Goal: Task Accomplishment & Management: Use online tool/utility

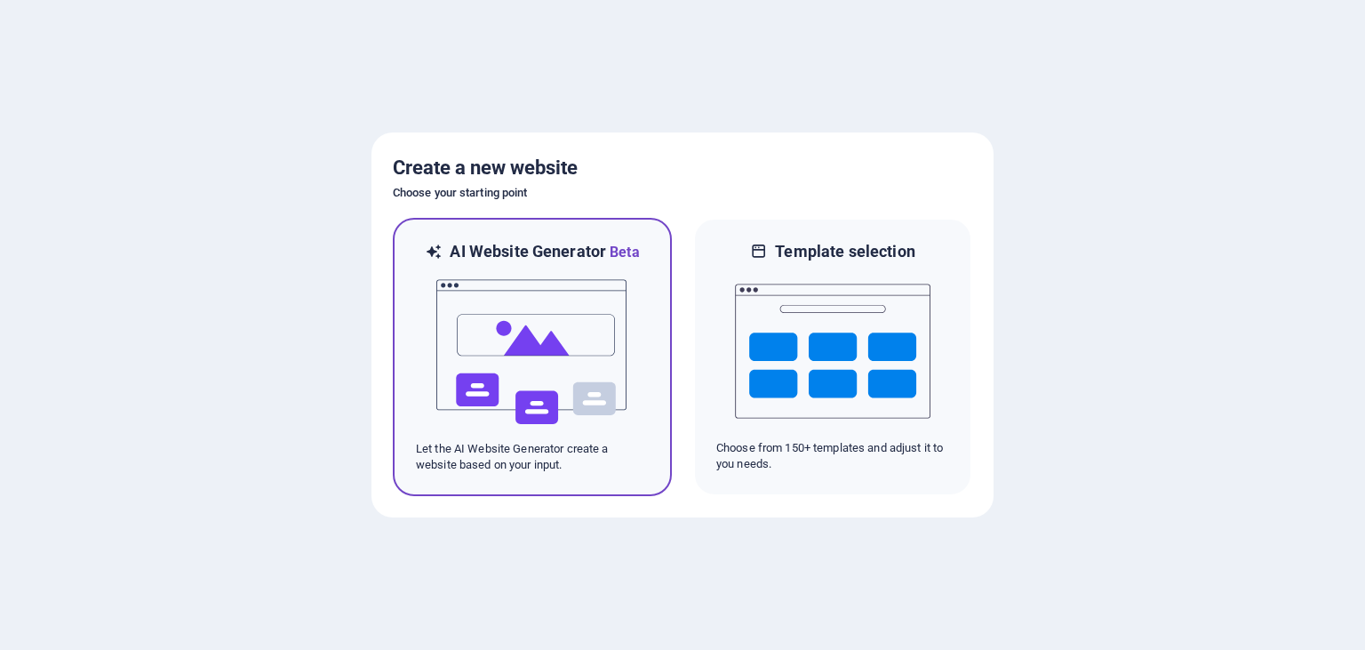
click at [597, 432] on img at bounding box center [532, 352] width 195 height 178
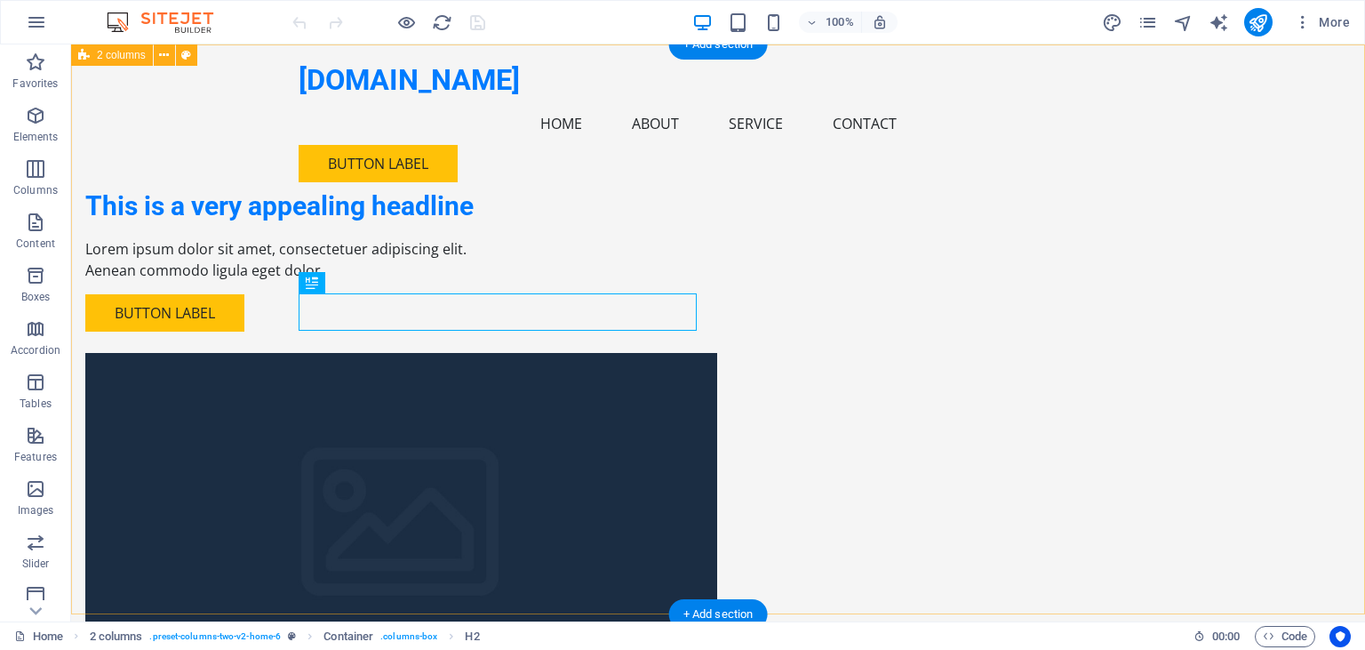
click at [1196, 187] on div "This is a very appealing headline Lorem ipsum dolor sit amet, consectetuer adip…" at bounding box center [718, 411] width 1294 height 735
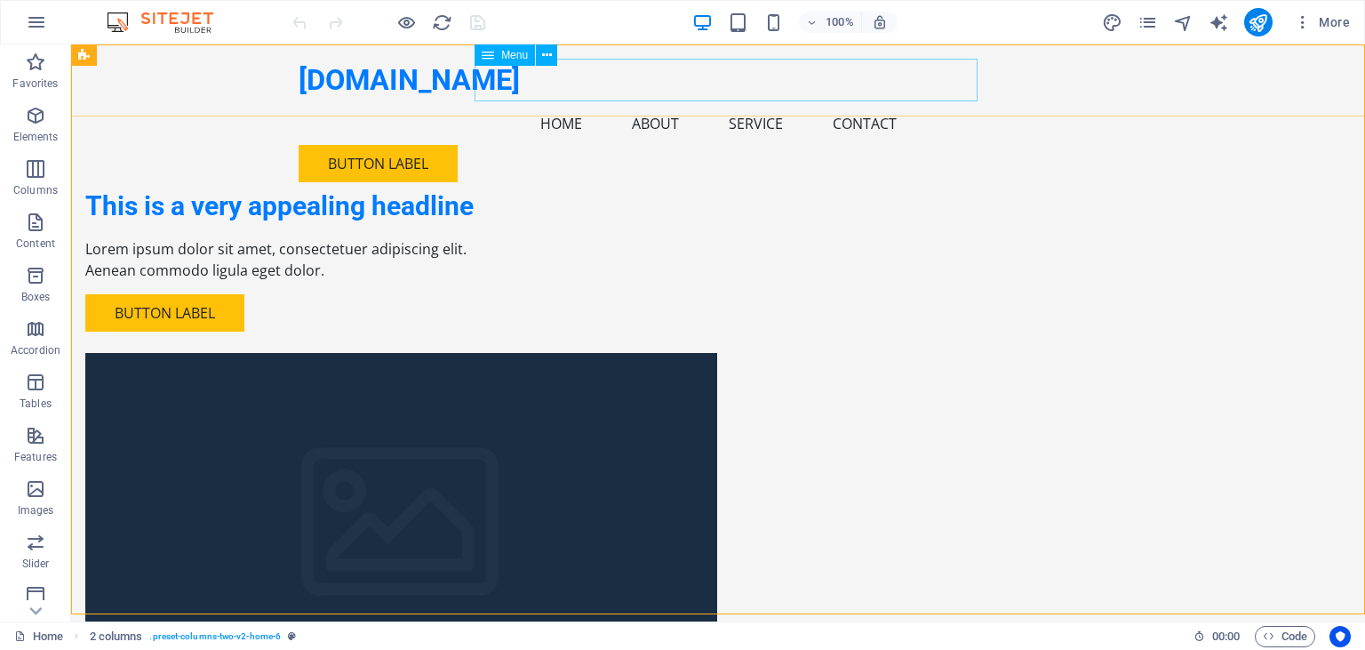
click at [570, 102] on nav "Home About Service Contact" at bounding box center [718, 123] width 839 height 43
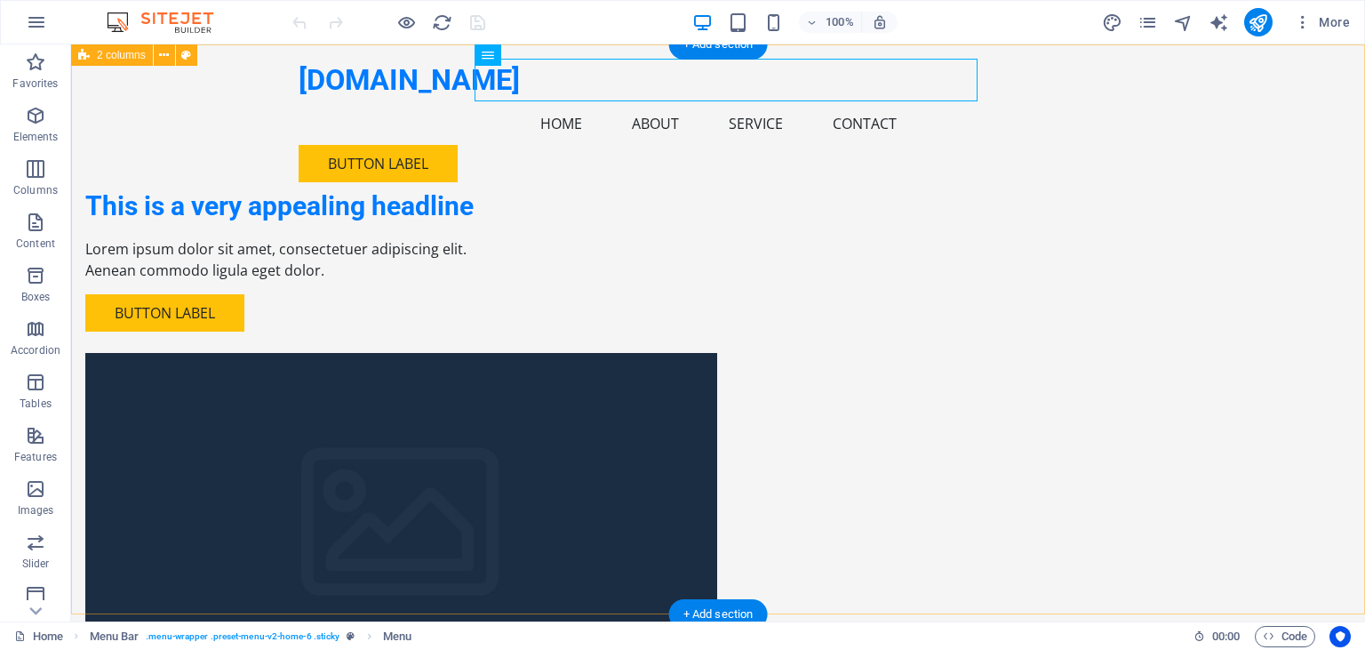
click at [1214, 360] on div "This is a very appealing headline Lorem ipsum dolor sit amet, consectetuer adip…" at bounding box center [718, 411] width 1294 height 735
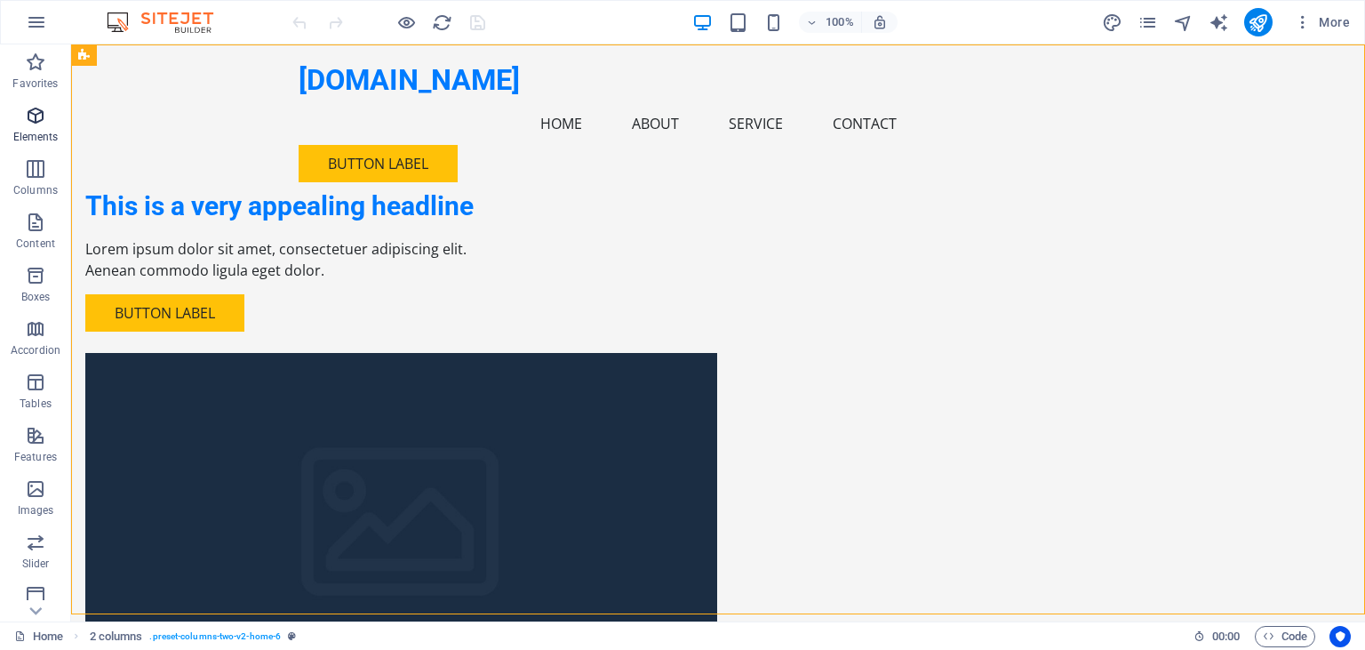
click at [34, 126] on icon "button" at bounding box center [35, 115] width 21 height 21
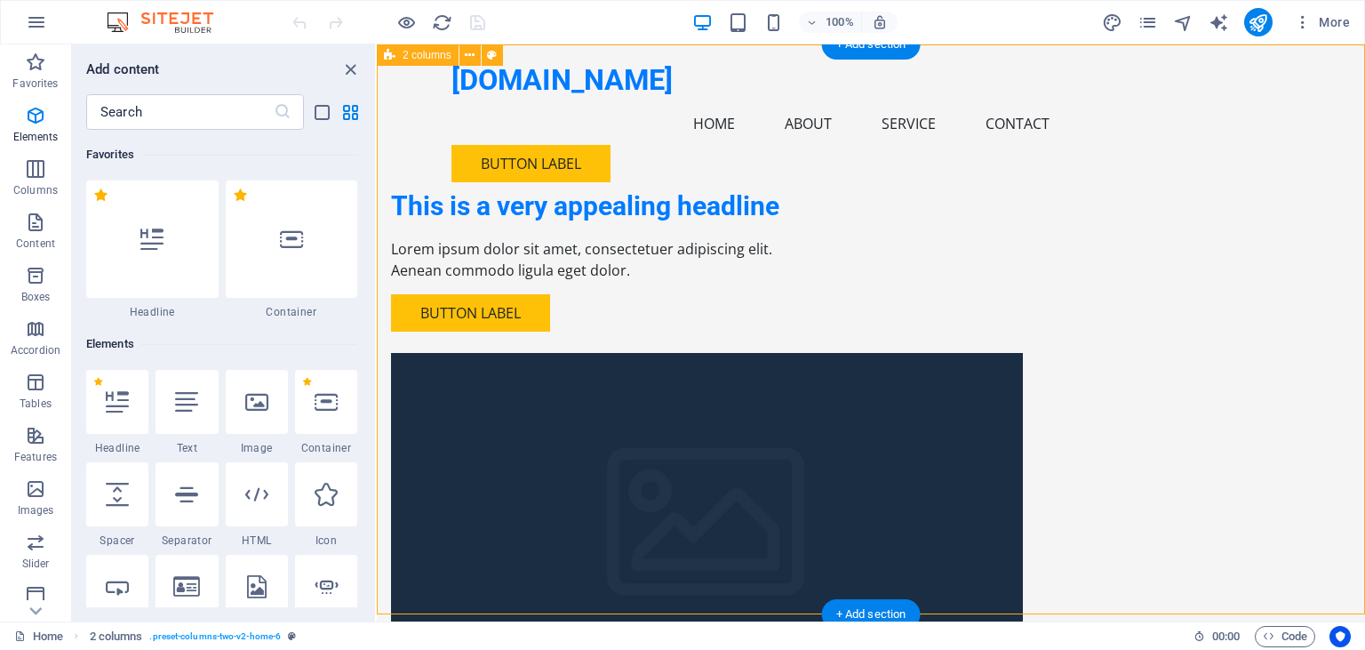
drag, startPoint x: 715, startPoint y: 161, endPoint x: 457, endPoint y: 126, distance: 260.9
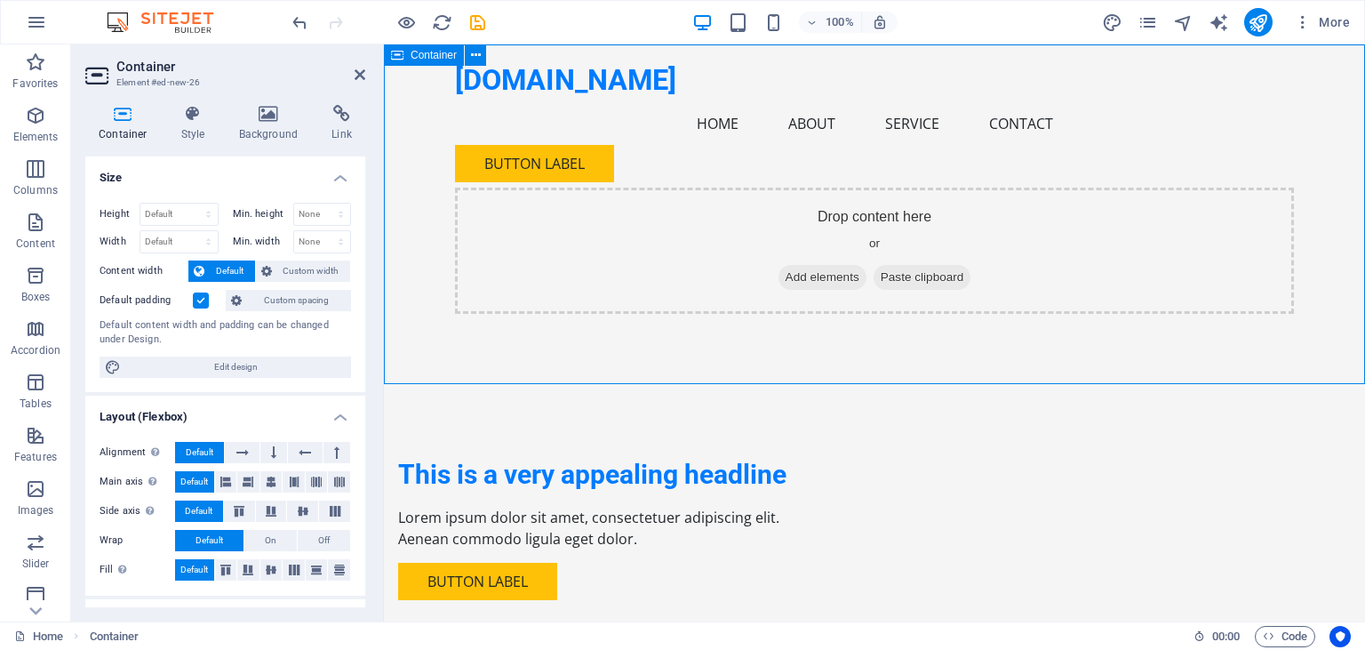
click at [833, 283] on span "Add elements" at bounding box center [822, 277] width 88 height 25
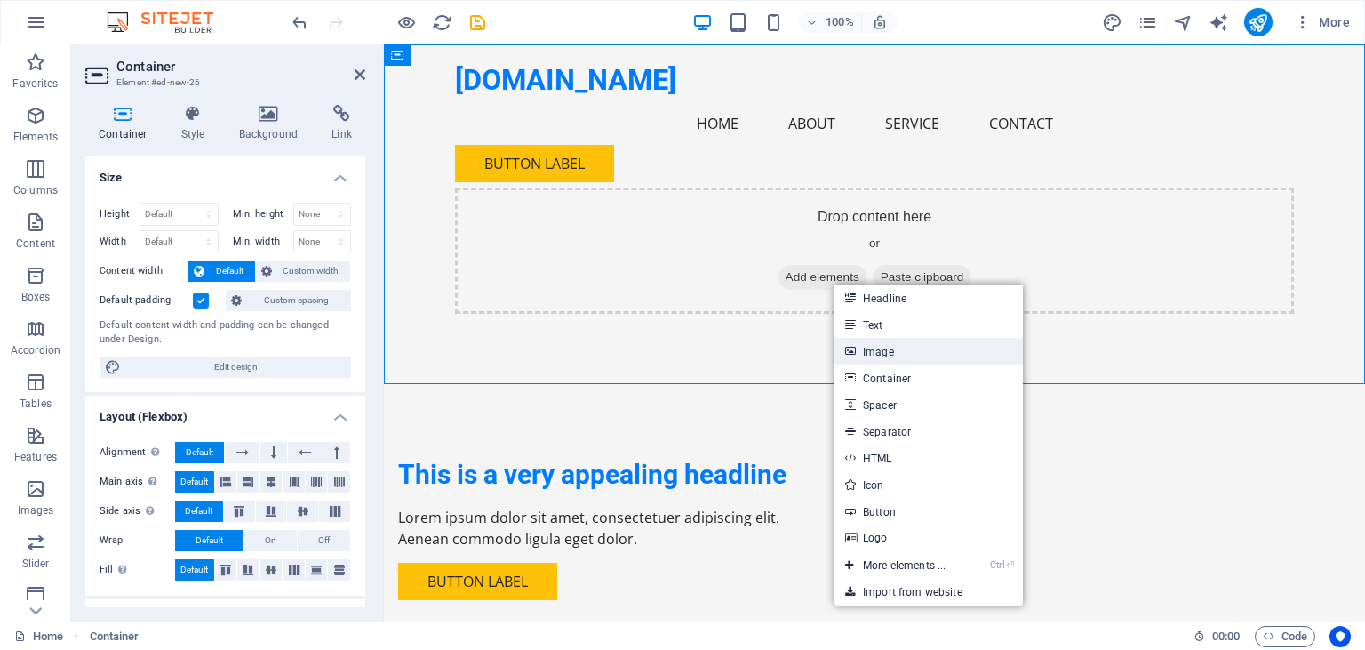
click at [933, 355] on link "Image" at bounding box center [928, 351] width 188 height 27
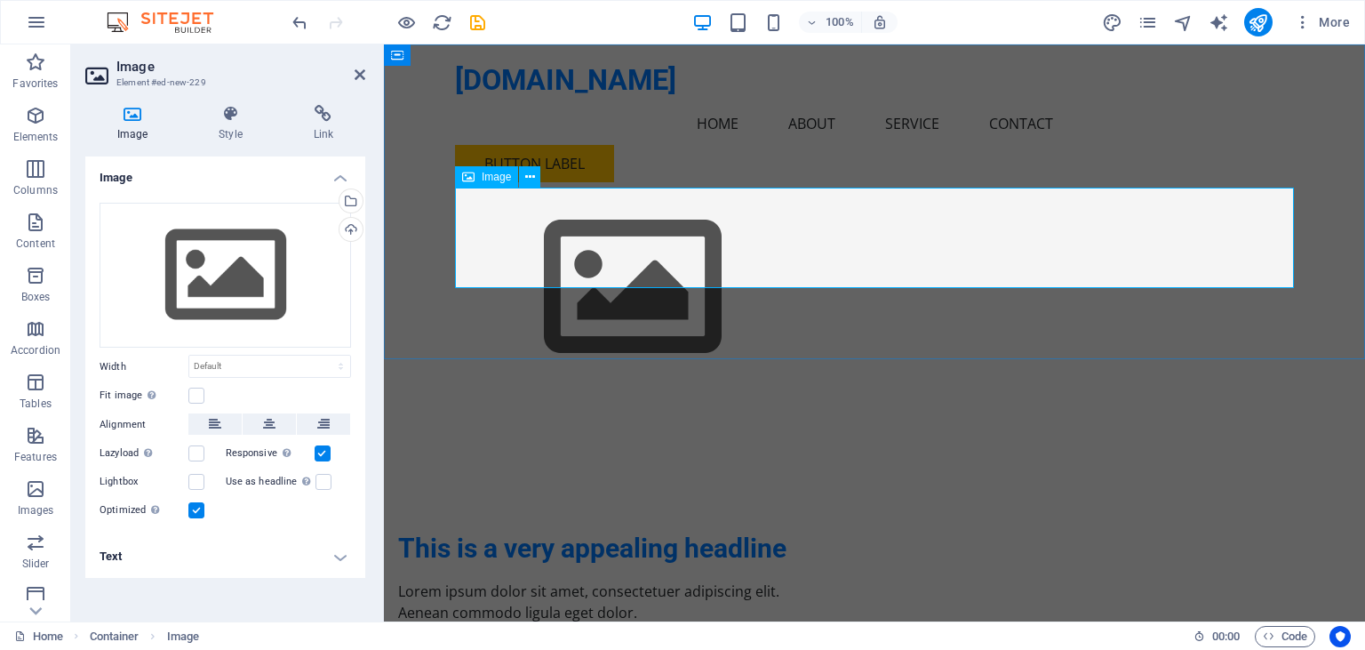
click at [1283, 285] on figure at bounding box center [874, 287] width 839 height 200
click at [1001, 347] on div at bounding box center [874, 251] width 981 height 414
